Goal: Check status: Check status

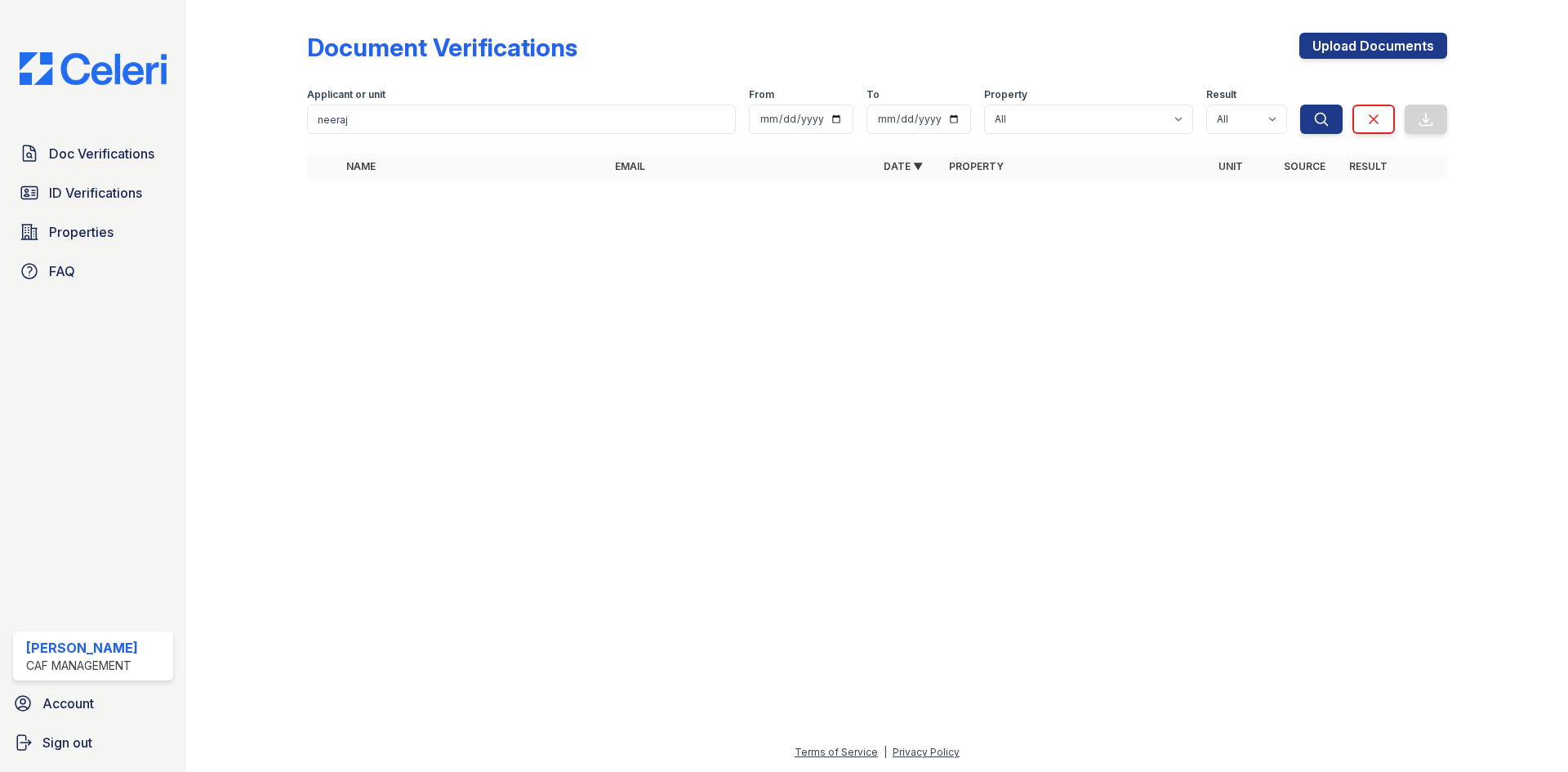
click at [110, 156] on span "Doc Verifications" at bounding box center [101, 154] width 106 height 20
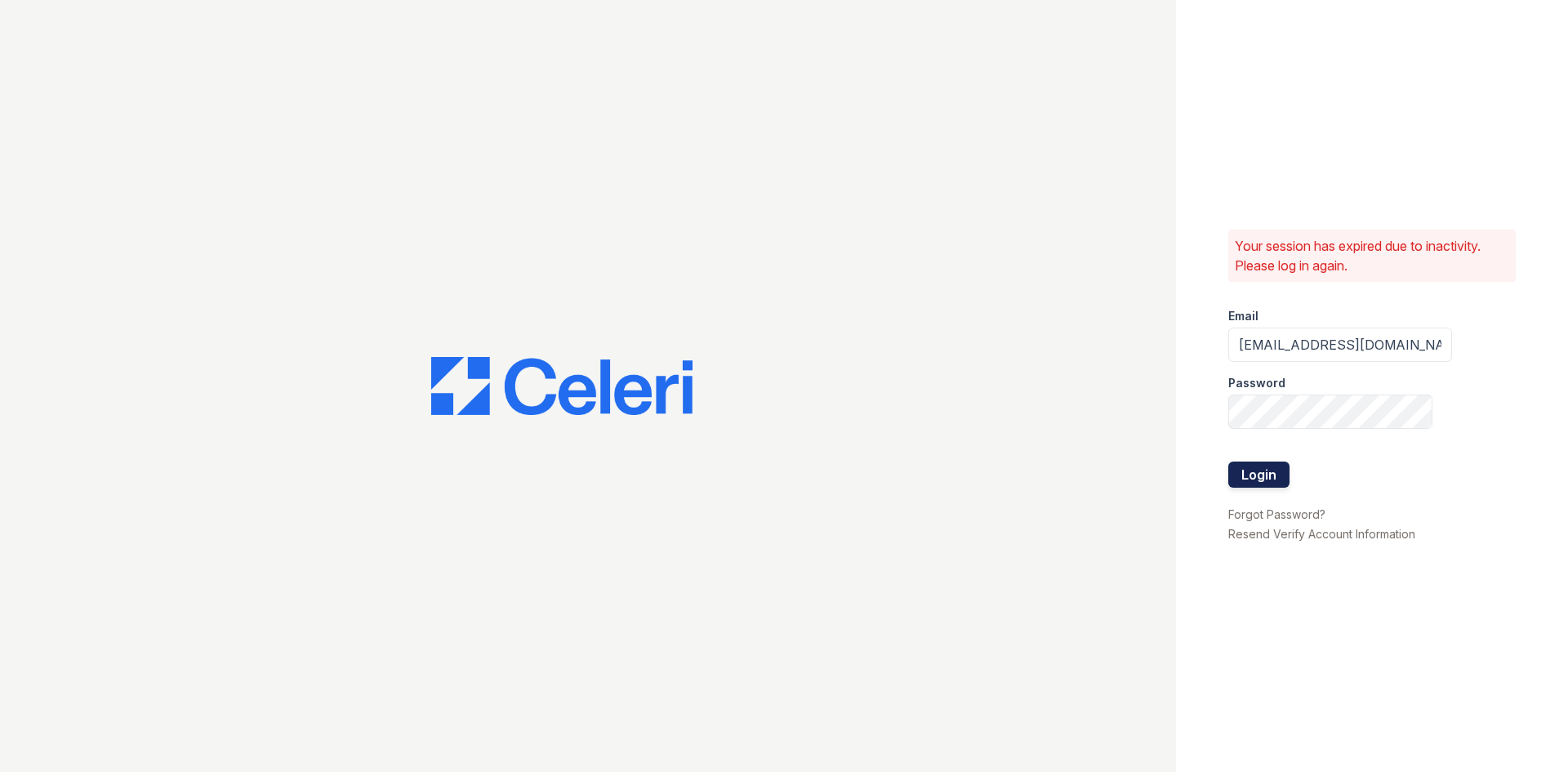
click at [1268, 469] on button "Login" at bounding box center [1259, 474] width 61 height 26
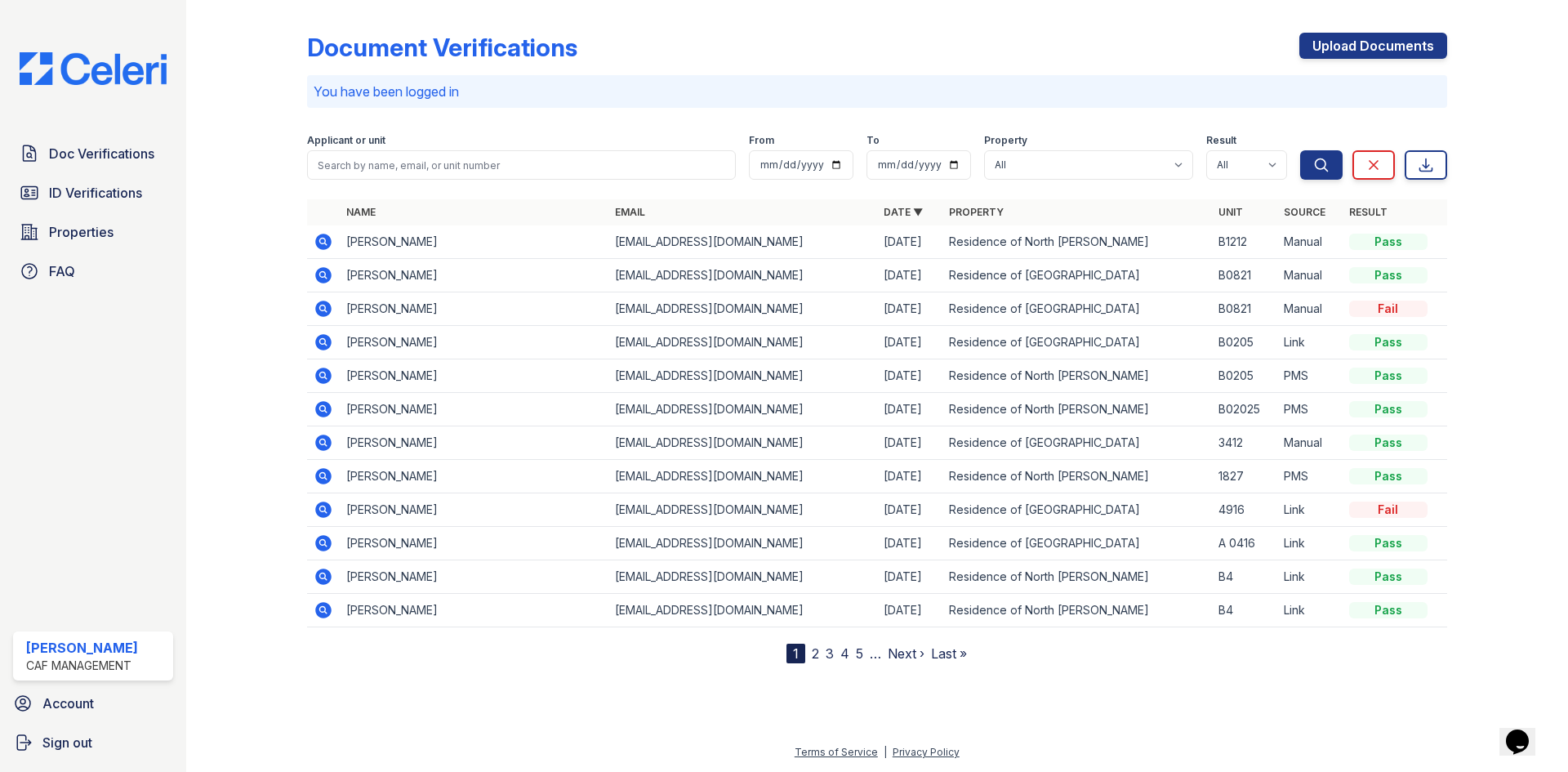
click at [324, 309] on icon at bounding box center [322, 307] width 5 height 5
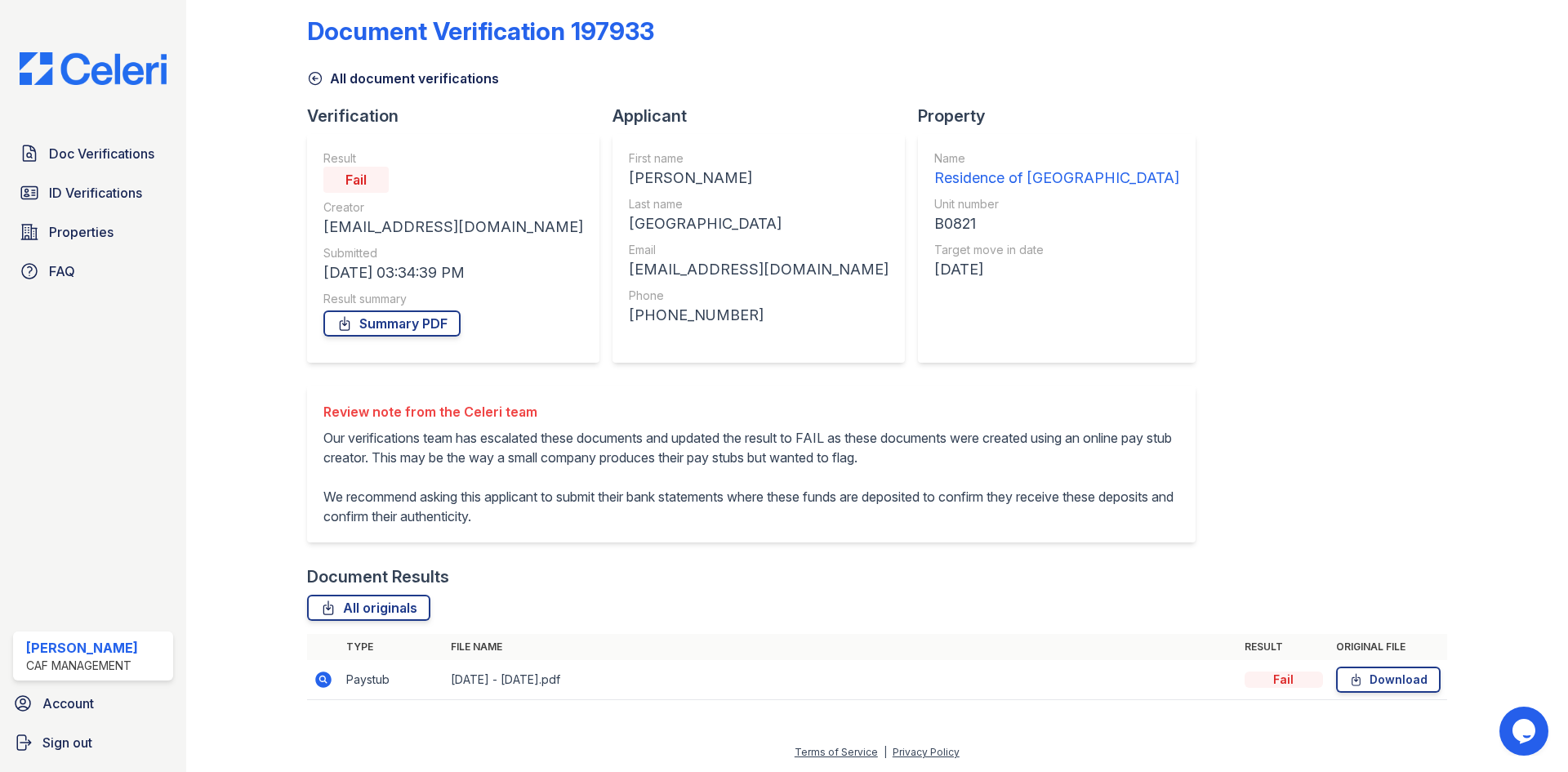
scroll to position [36, 0]
click at [317, 679] on icon at bounding box center [324, 680] width 16 height 16
